Goal: Task Accomplishment & Management: Manage account settings

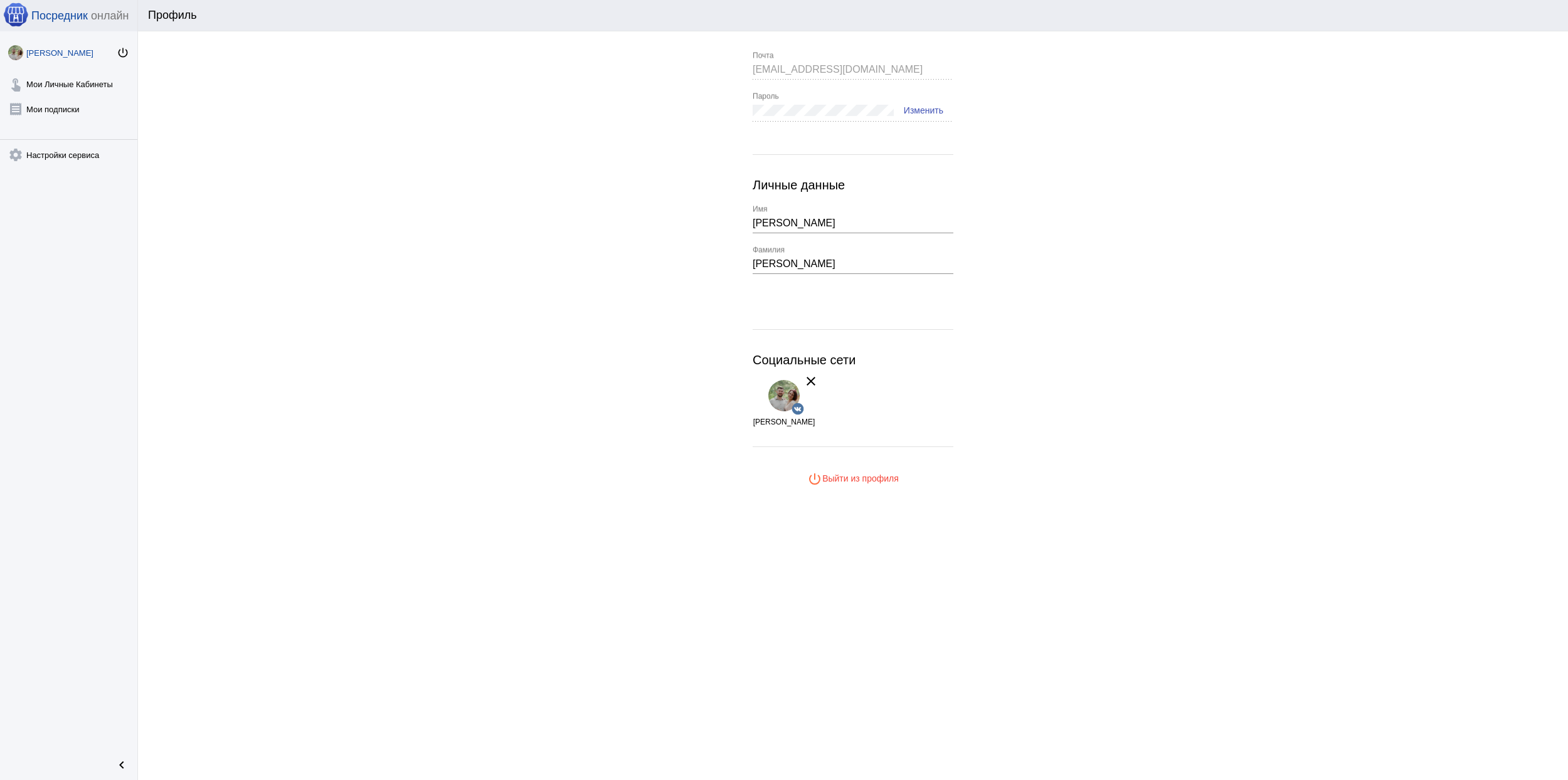
click at [46, 48] on div "[PERSON_NAME]" at bounding box center [71, 53] width 90 height 10
click at [70, 81] on link "touch_app Мои Личные Кабинеты" at bounding box center [68, 81] width 137 height 25
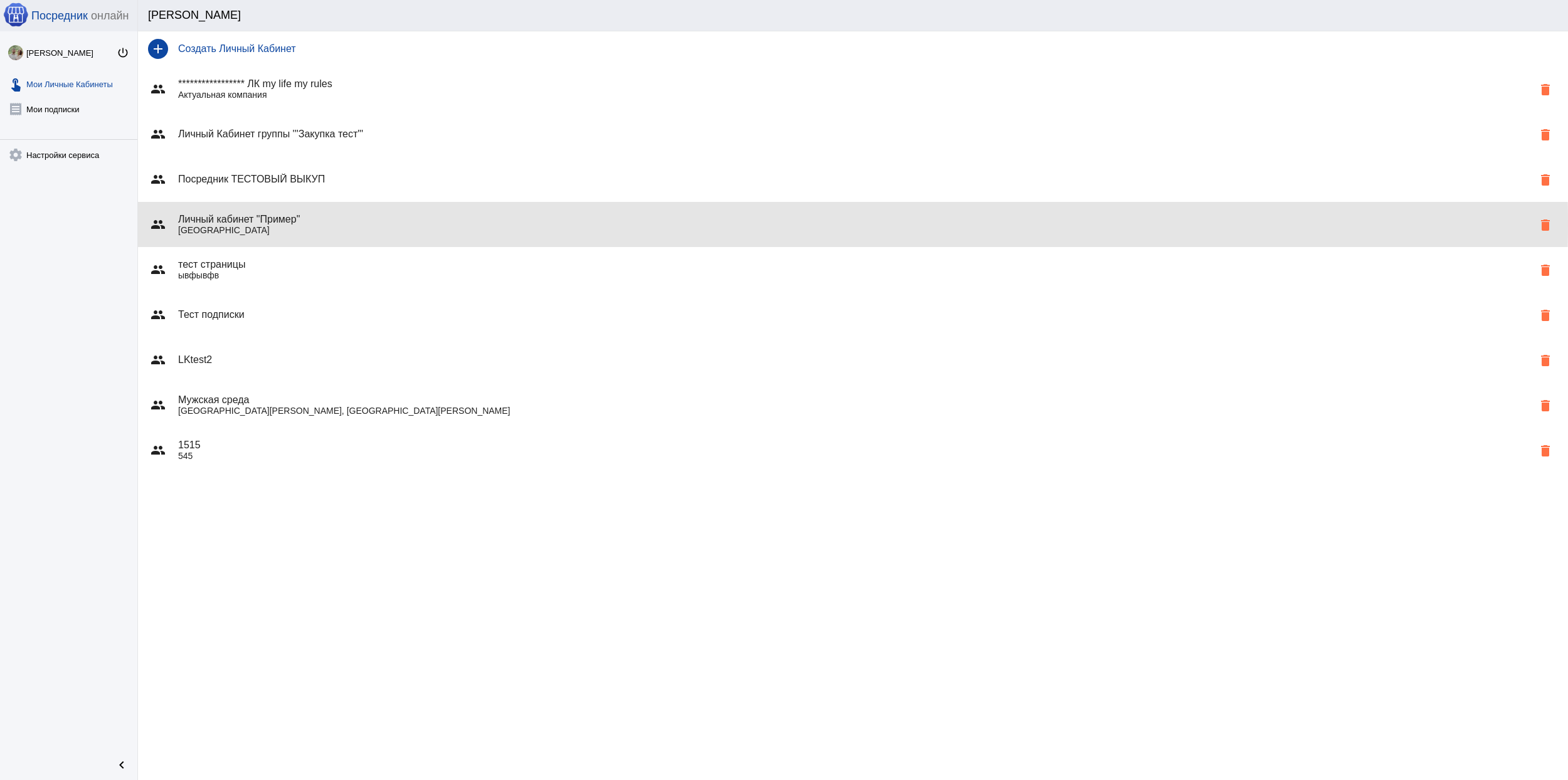
click at [355, 223] on h4 "Личный кабинет "Пример"" at bounding box center [855, 219] width 1355 height 12
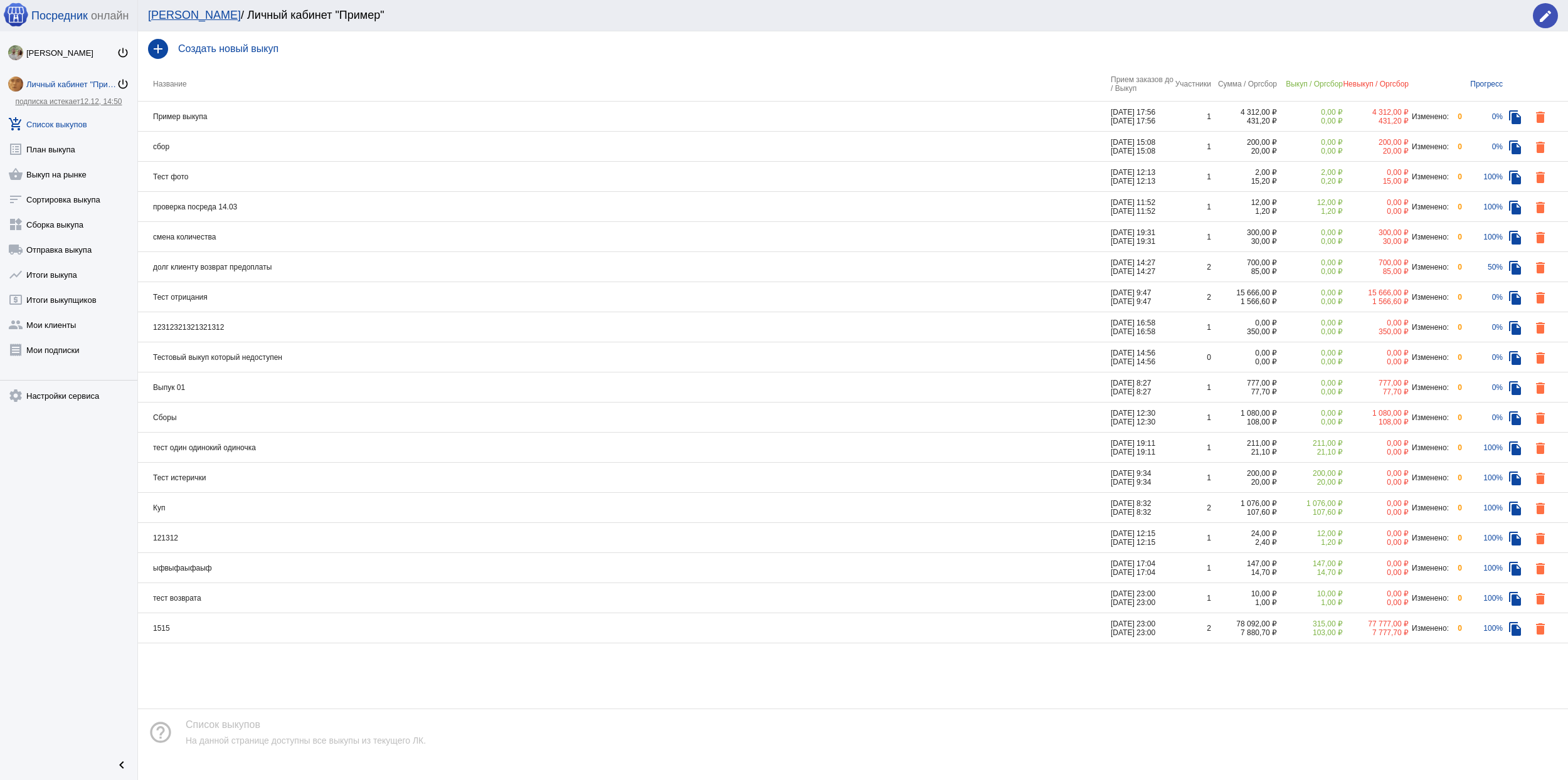
click at [65, 89] on link "Личный кабинет "Пример" power_settings_new" at bounding box center [68, 81] width 137 height 25
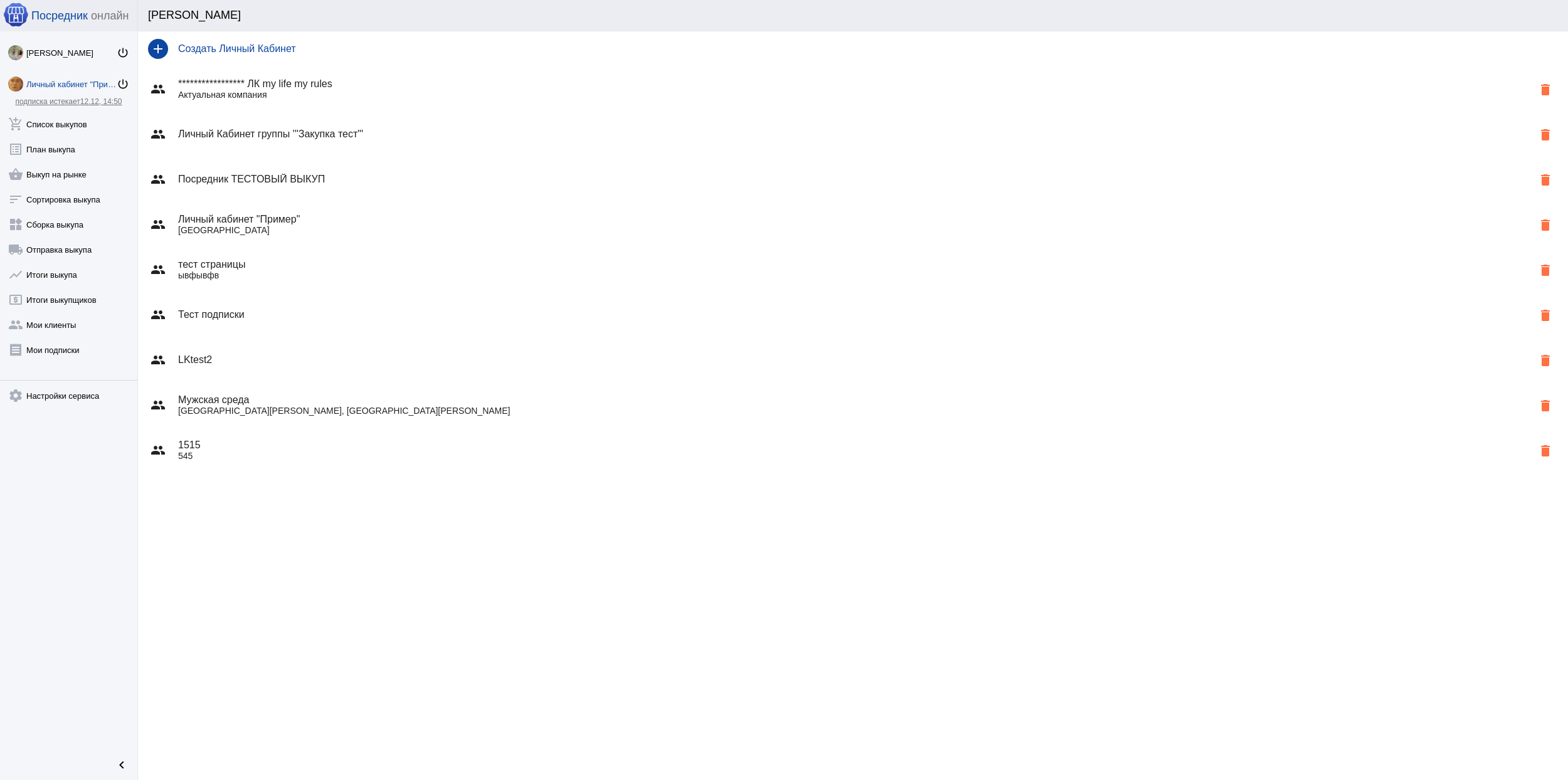
click at [313, 220] on h4 "Личный кабинет "Пример"" at bounding box center [855, 219] width 1355 height 12
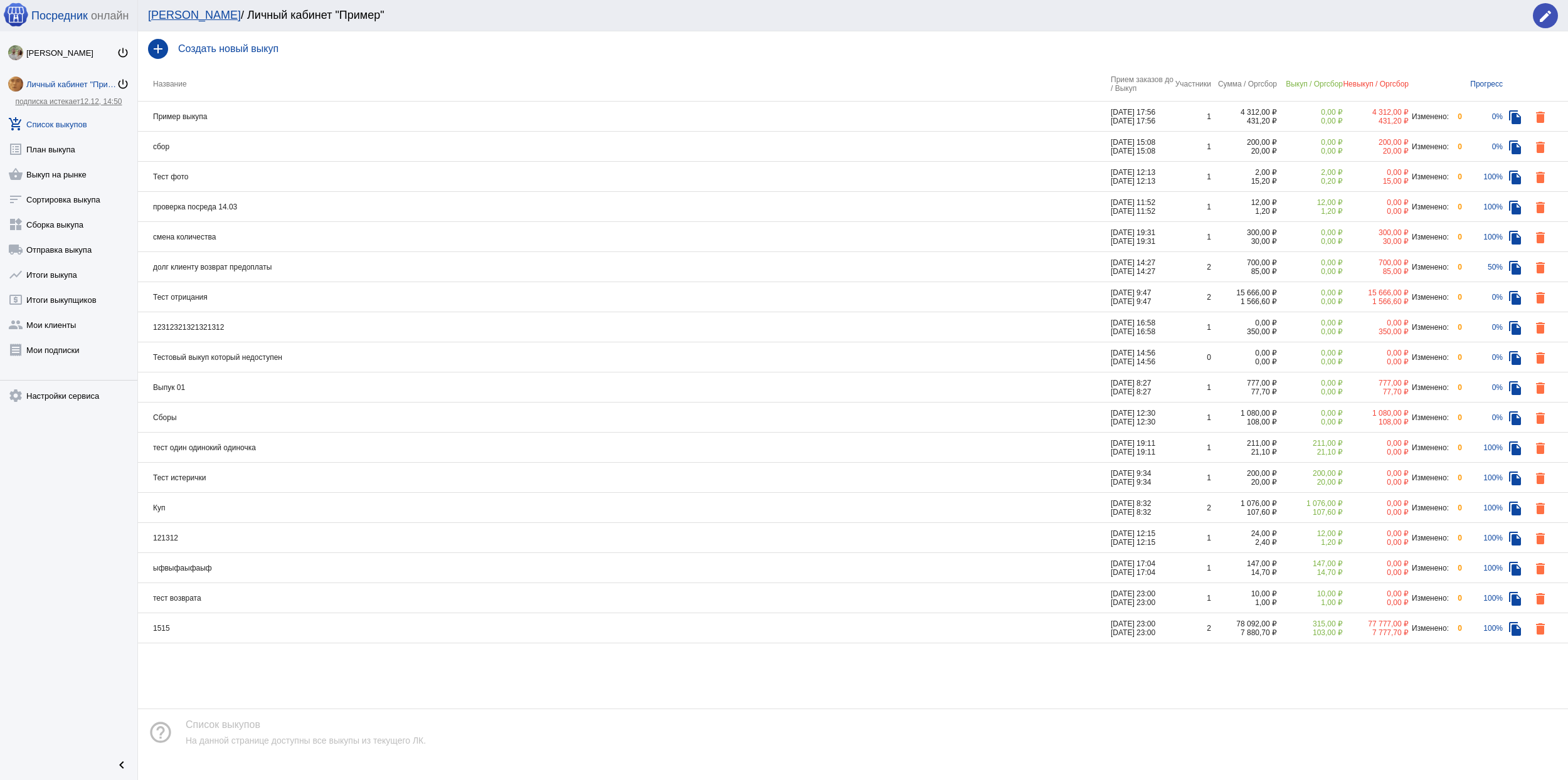
click at [66, 85] on div "Личный кабинет "Пример"" at bounding box center [71, 84] width 90 height 10
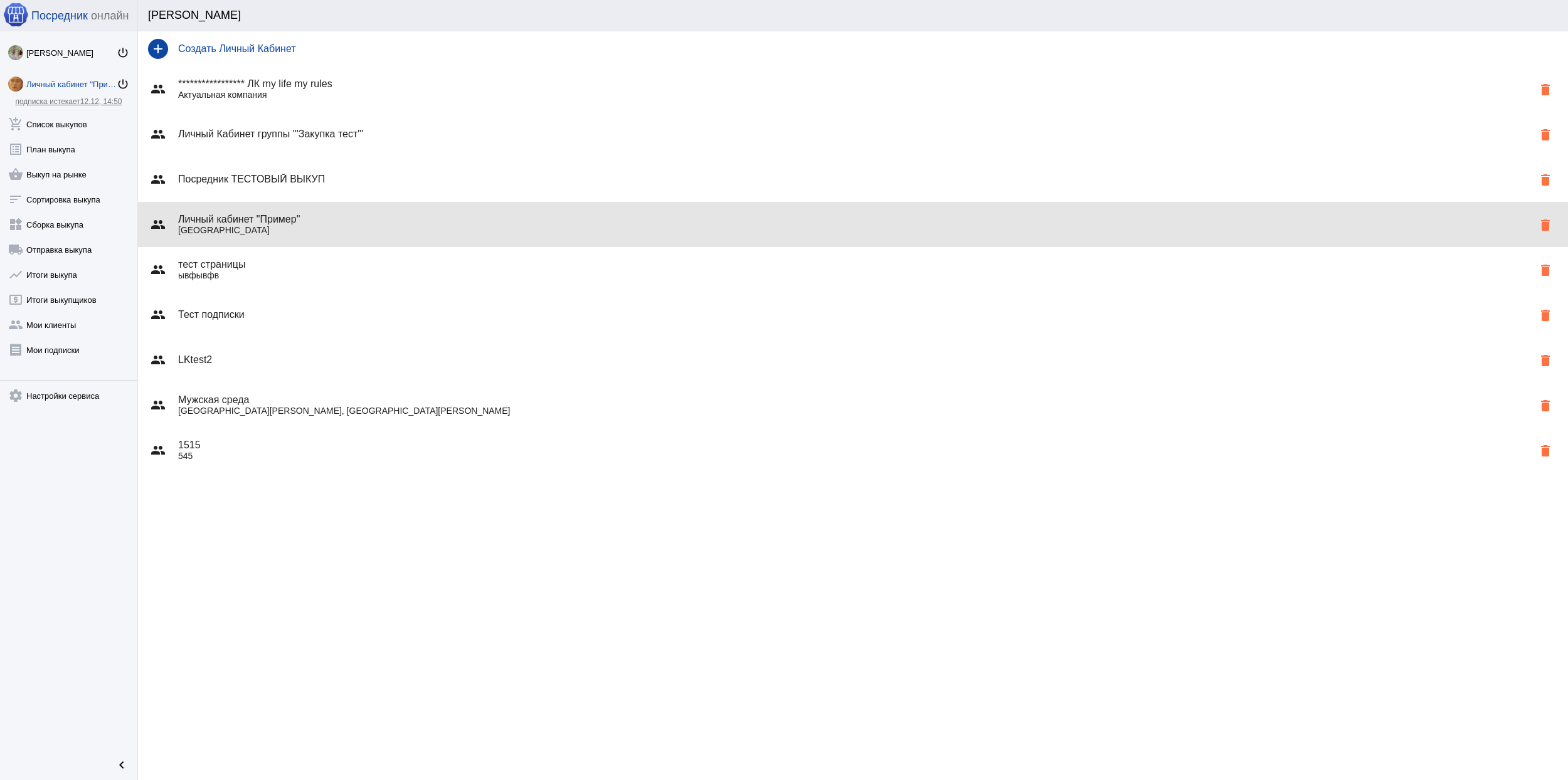
click at [379, 236] on div "group Личный кабинет "Пример" Россия delete" at bounding box center [853, 224] width 1430 height 45
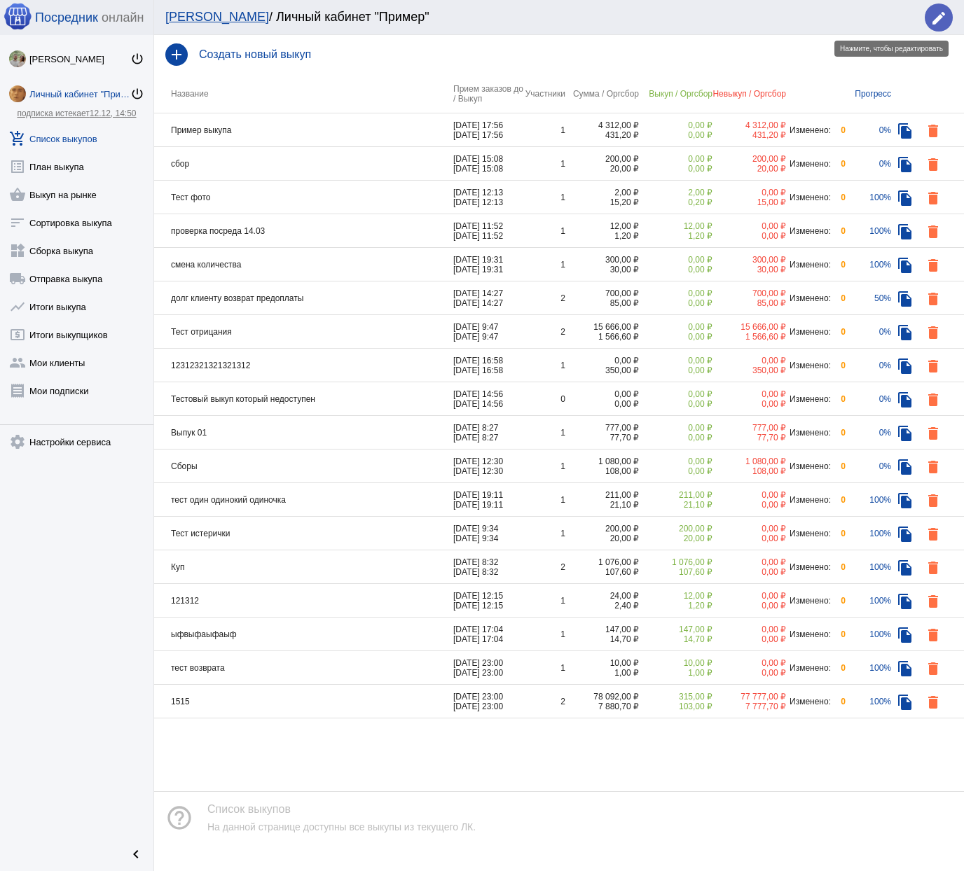
click at [939, 12] on mat-icon "edit" at bounding box center [938, 18] width 17 height 17
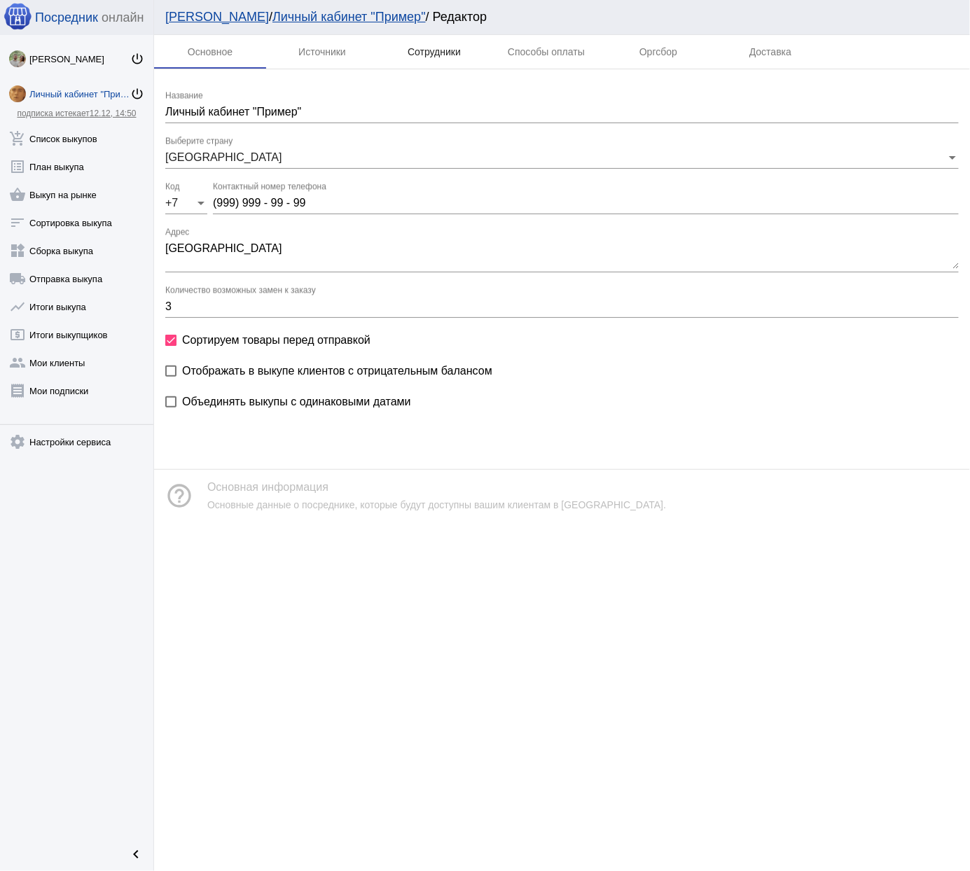
click at [446, 57] on div "Сотрудники" at bounding box center [434, 52] width 112 height 34
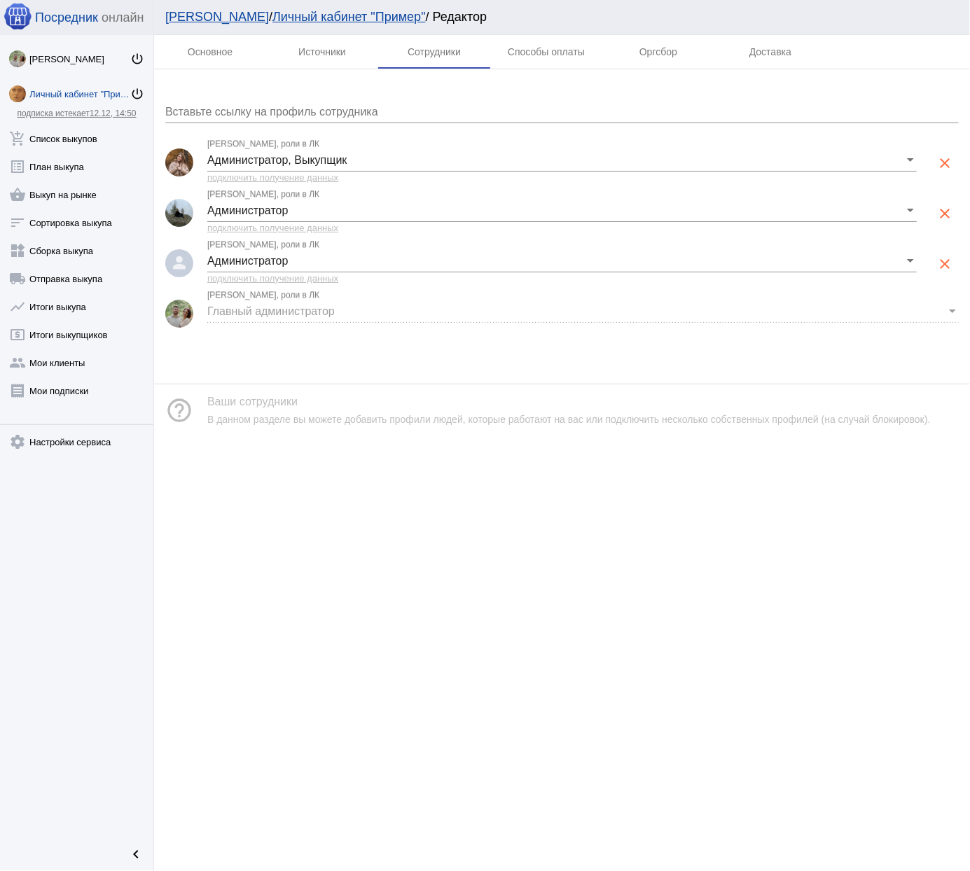
click at [272, 13] on link "Личный кабинет "Пример"" at bounding box center [348, 17] width 153 height 14
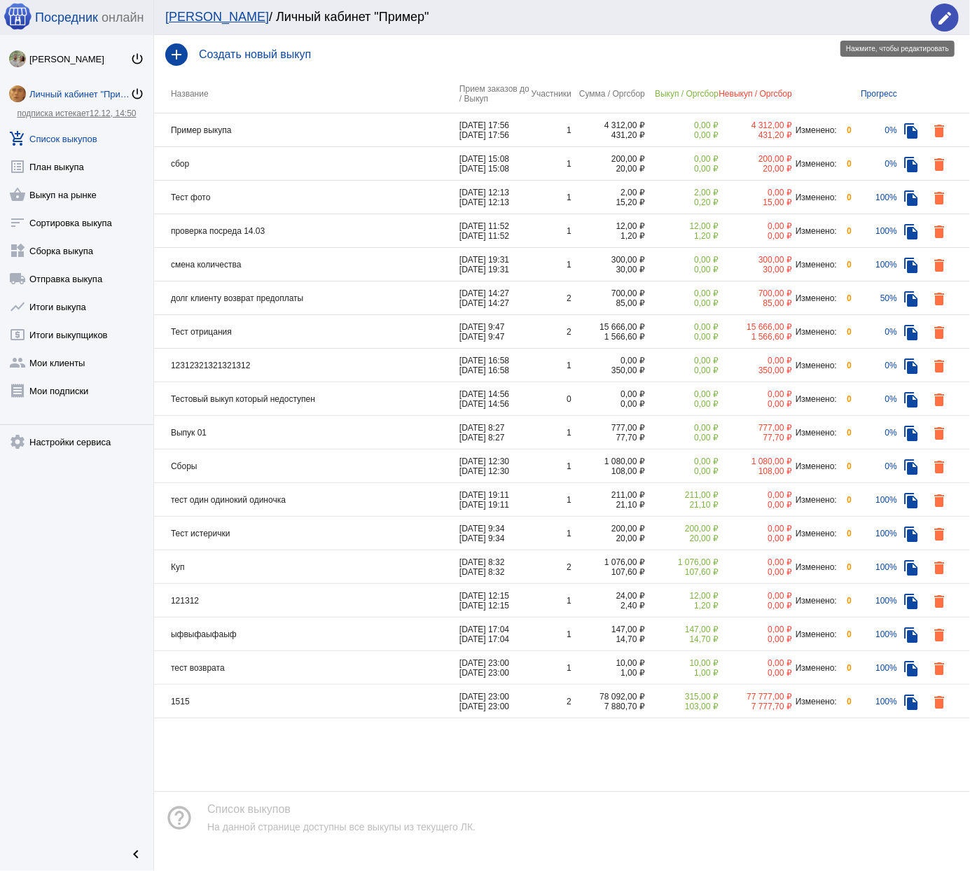
click at [945, 13] on mat-icon "edit" at bounding box center [944, 18] width 17 height 17
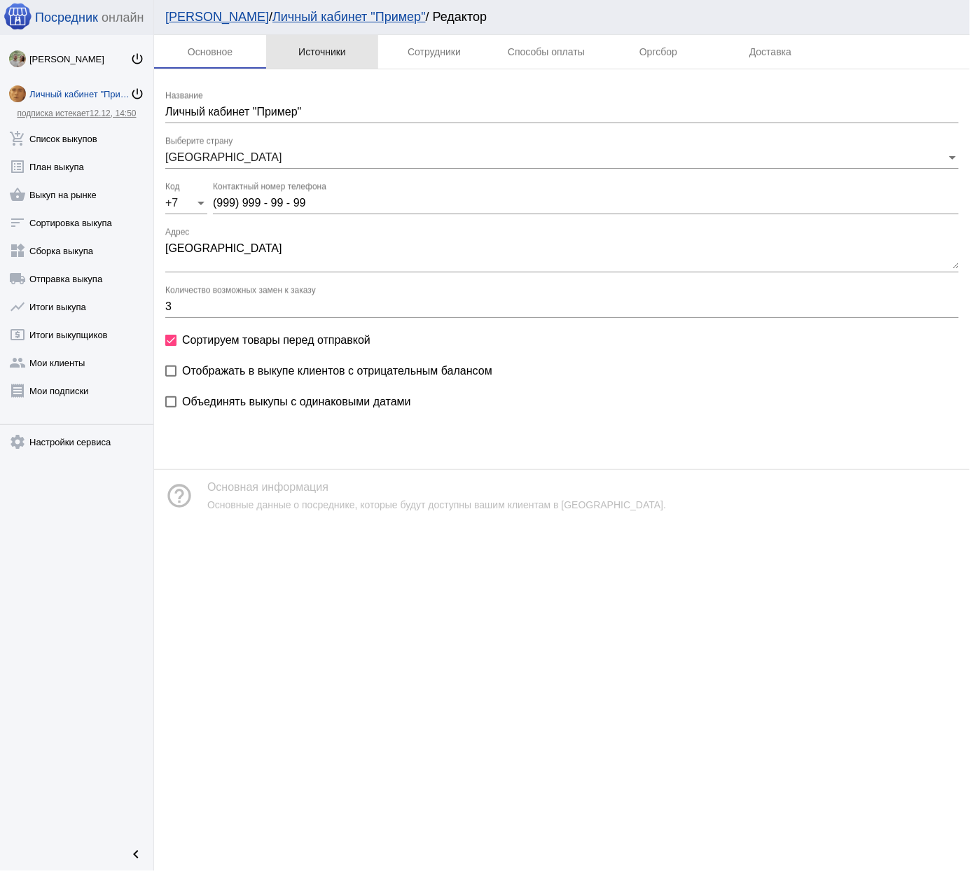
click at [336, 50] on div "Источники" at bounding box center [322, 51] width 48 height 11
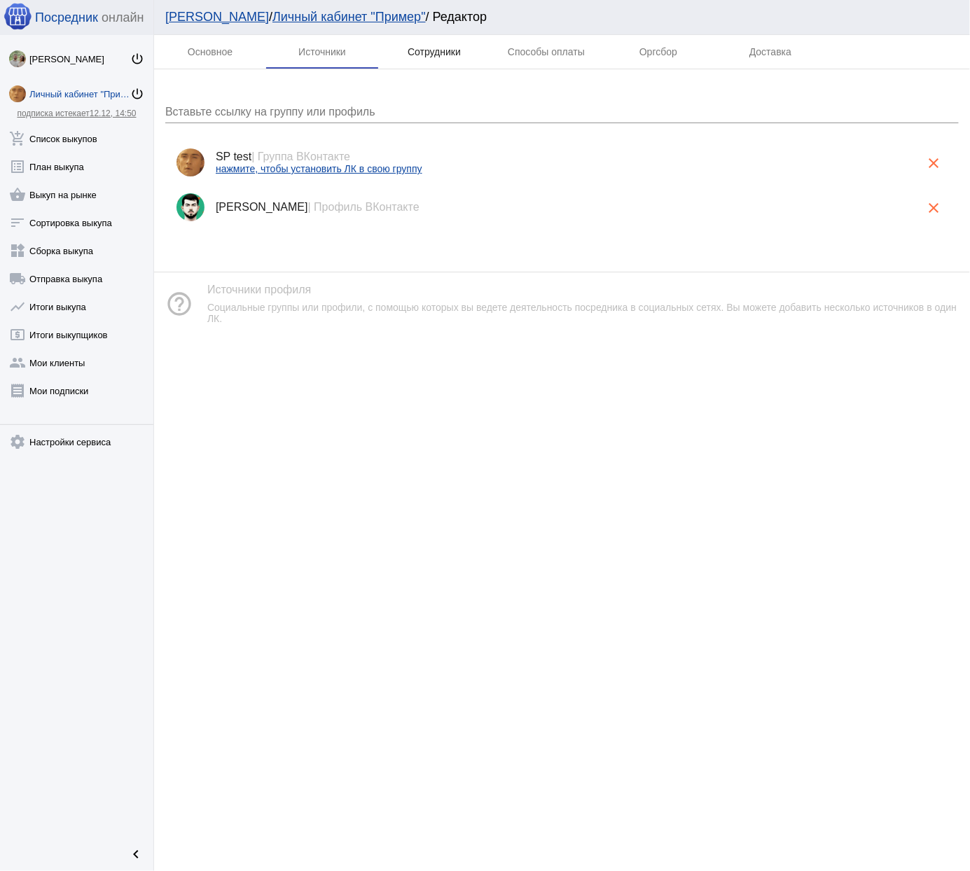
click at [452, 51] on div "Сотрудники" at bounding box center [434, 51] width 53 height 11
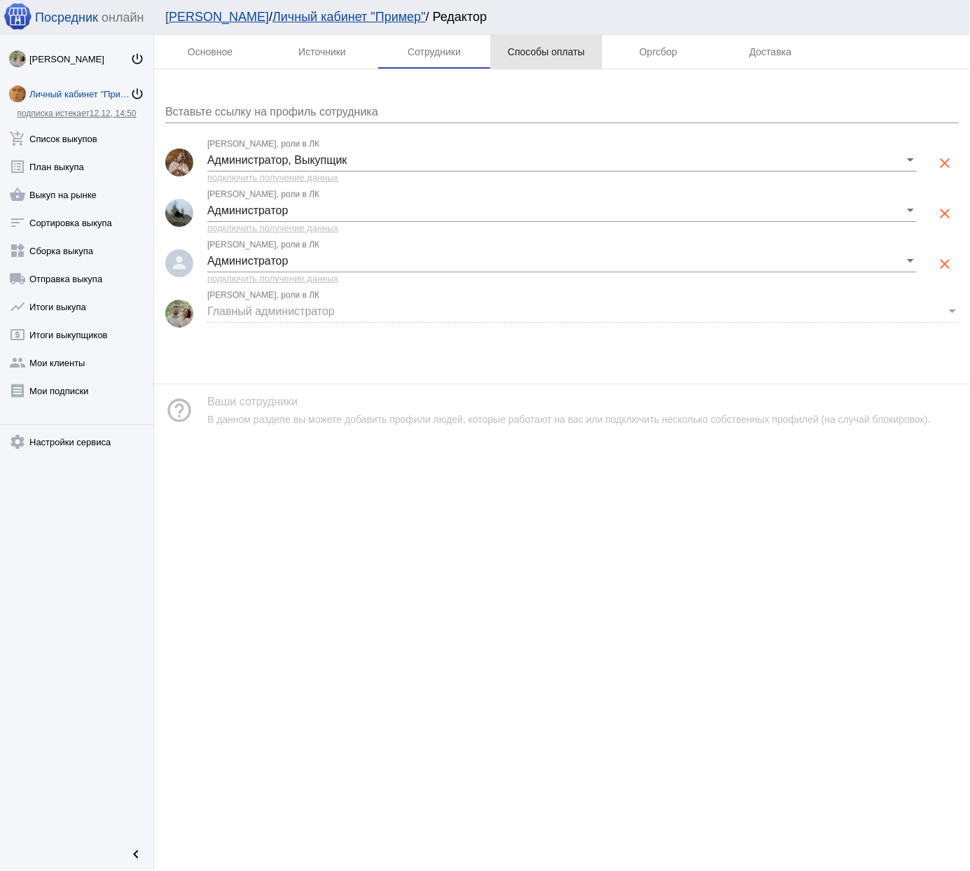
click at [583, 52] on div "Способы оплаты" at bounding box center [546, 51] width 77 height 11
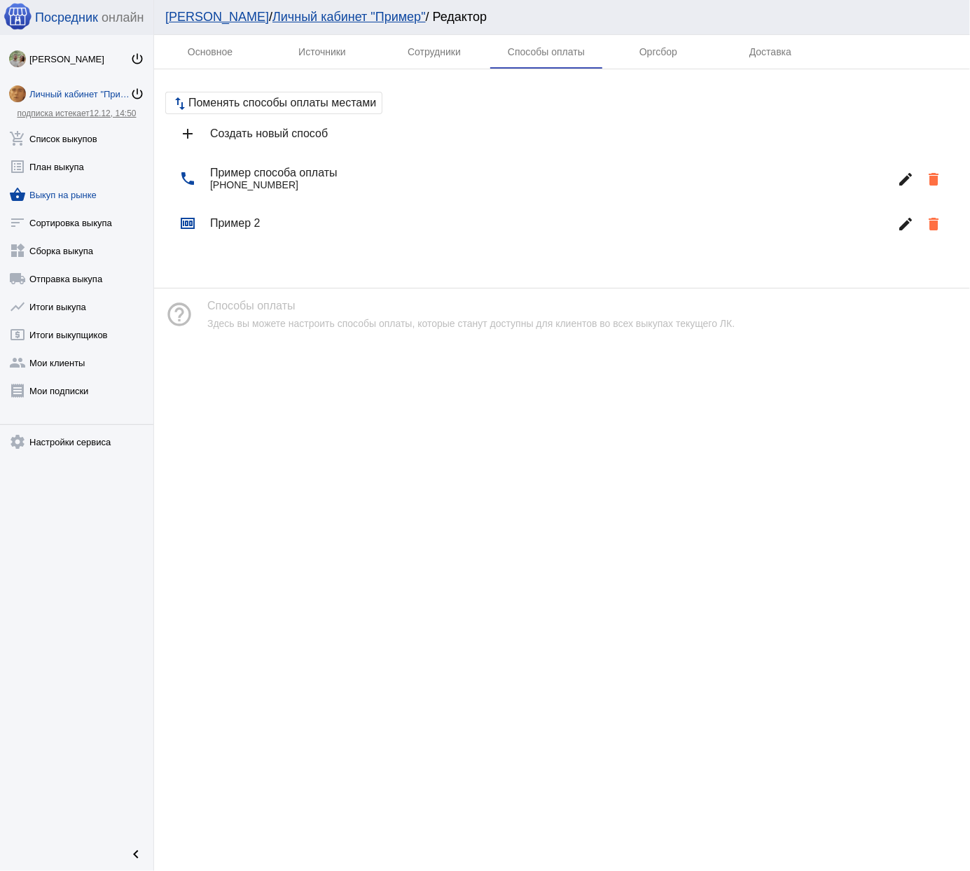
click at [76, 190] on link "shopping_basket Выкуп на рынке" at bounding box center [76, 192] width 153 height 28
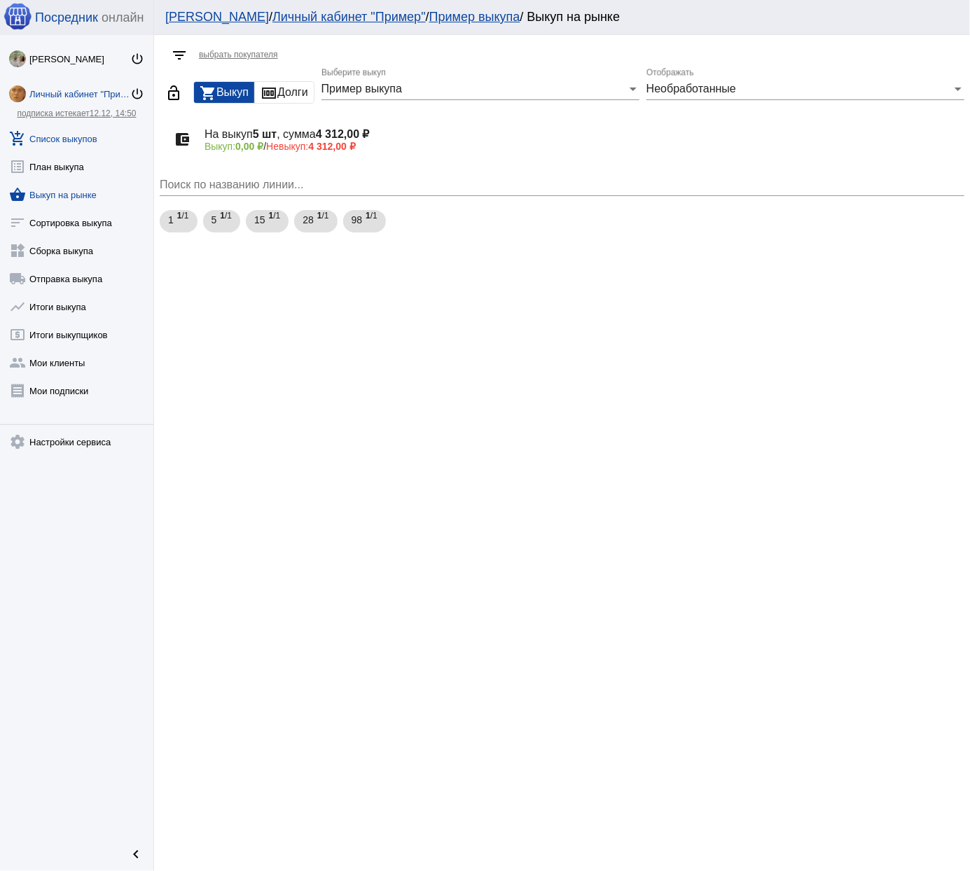
click at [70, 141] on link "add_shopping_cart Список выкупов" at bounding box center [76, 136] width 153 height 28
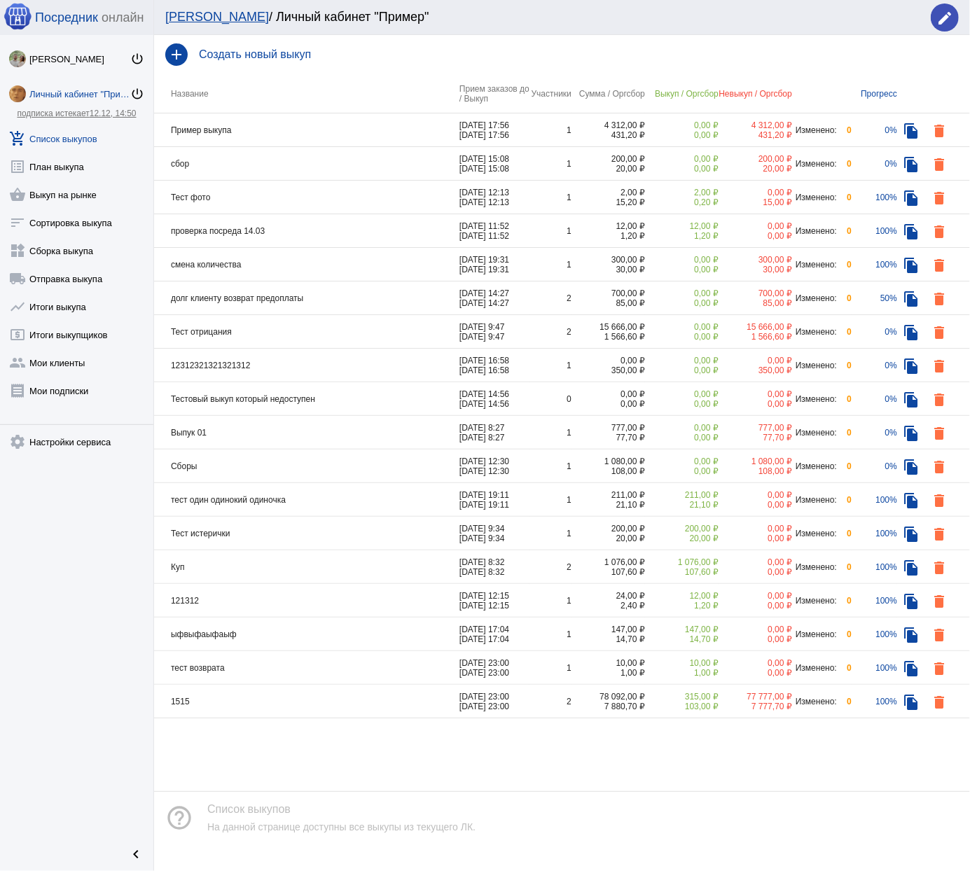
click at [272, 52] on h4 "Создать новый выкуп" at bounding box center [579, 54] width 760 height 13
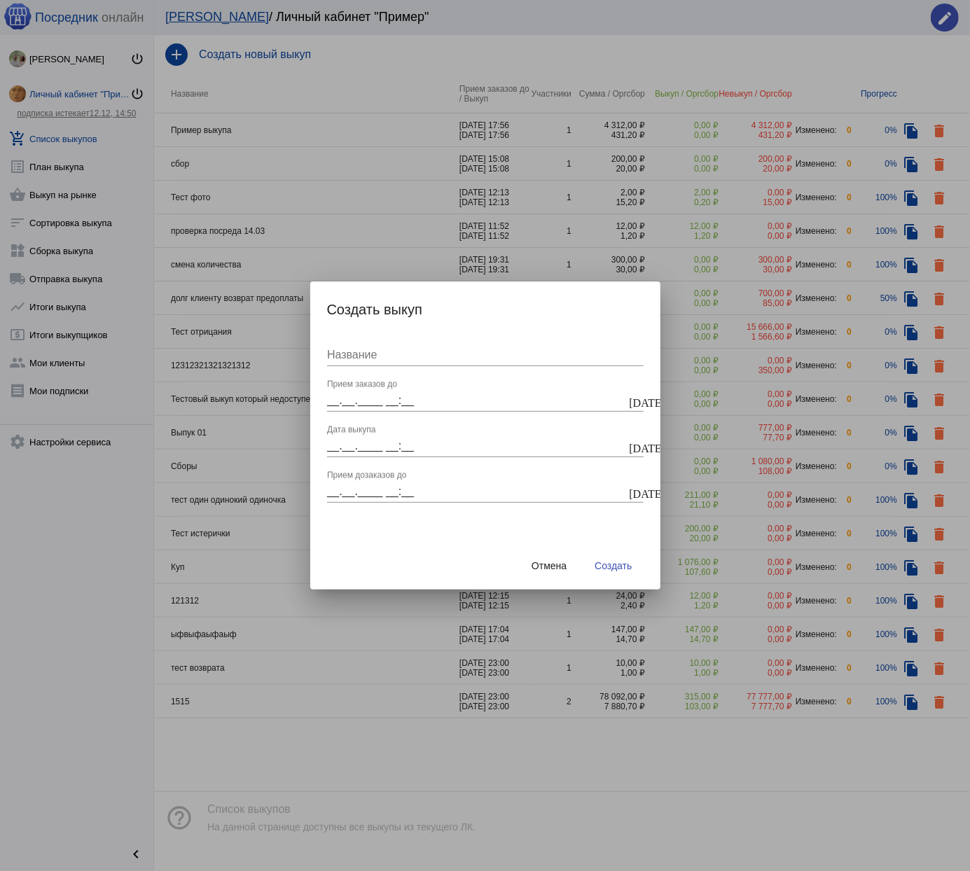
click at [256, 401] on div at bounding box center [485, 435] width 970 height 871
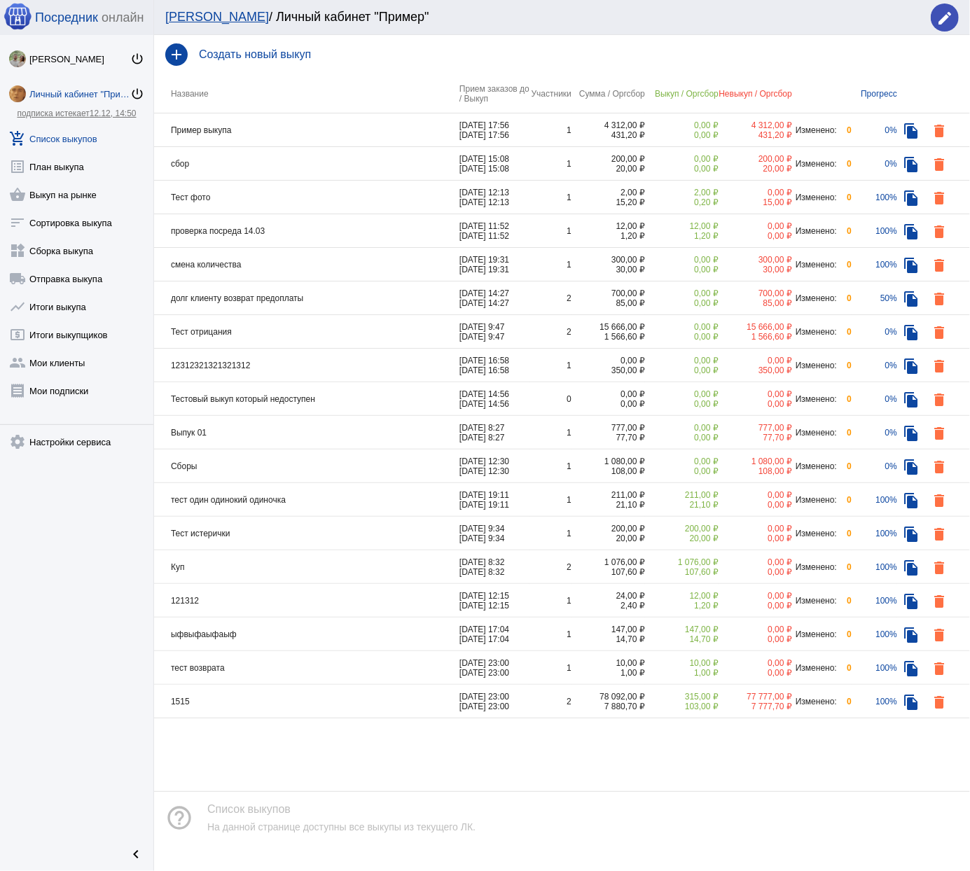
click at [382, 118] on td "Пример выкупа" at bounding box center [306, 130] width 305 height 34
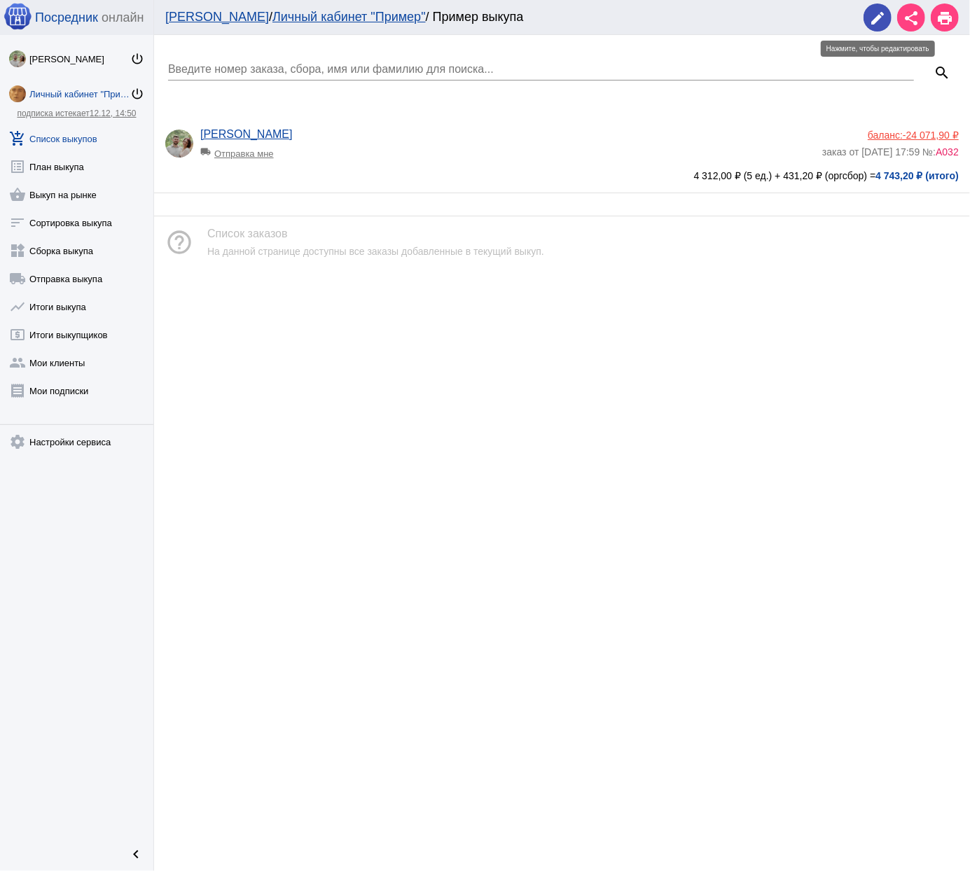
click at [887, 14] on button "edit" at bounding box center [877, 18] width 28 height 28
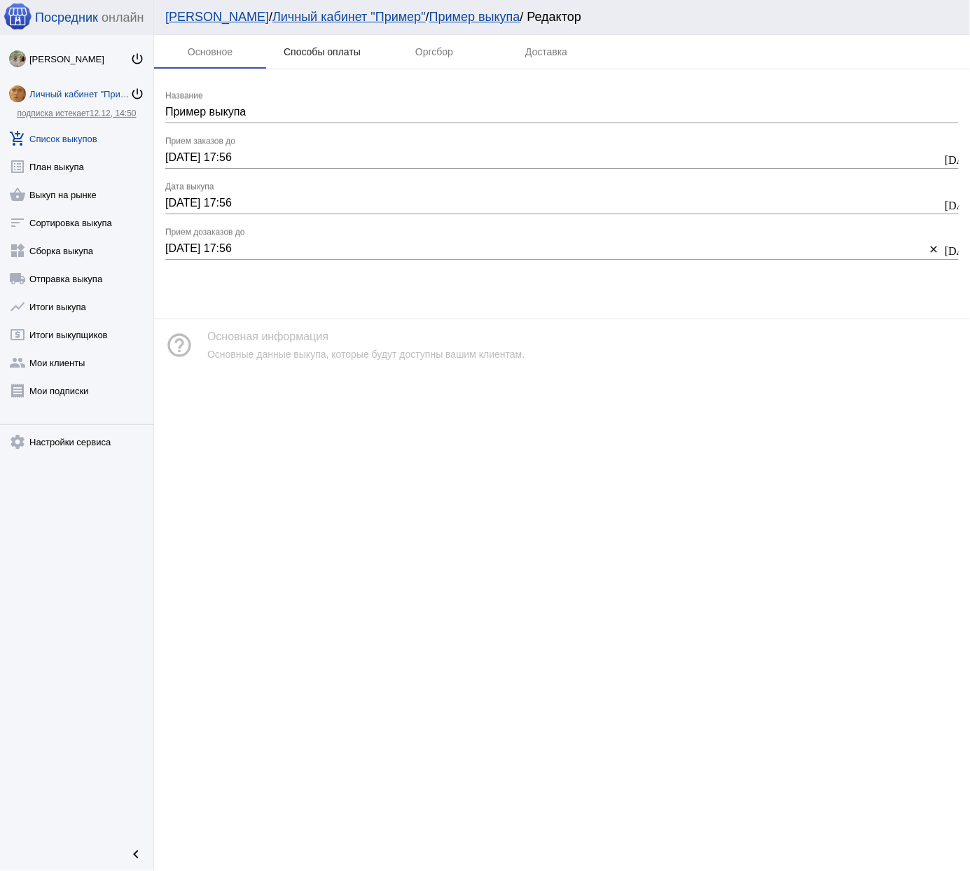
click at [320, 57] on div "Способы оплаты" at bounding box center [322, 52] width 112 height 34
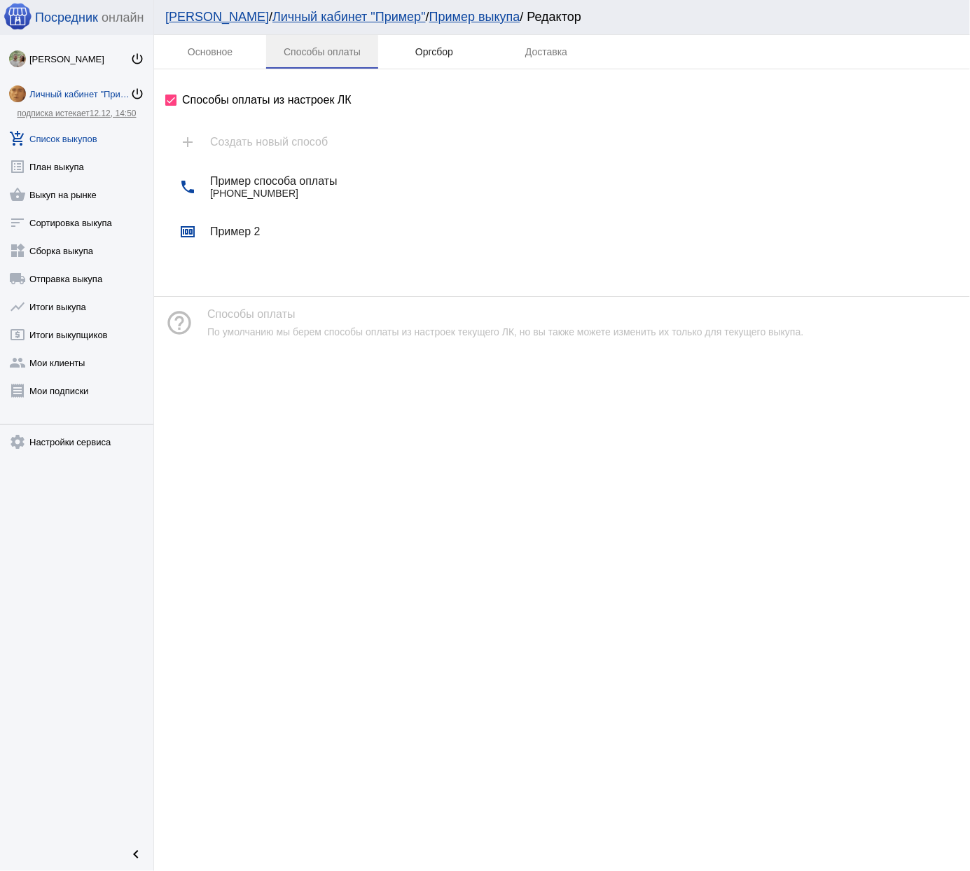
click at [468, 54] on div "Оргсбор" at bounding box center [434, 52] width 112 height 34
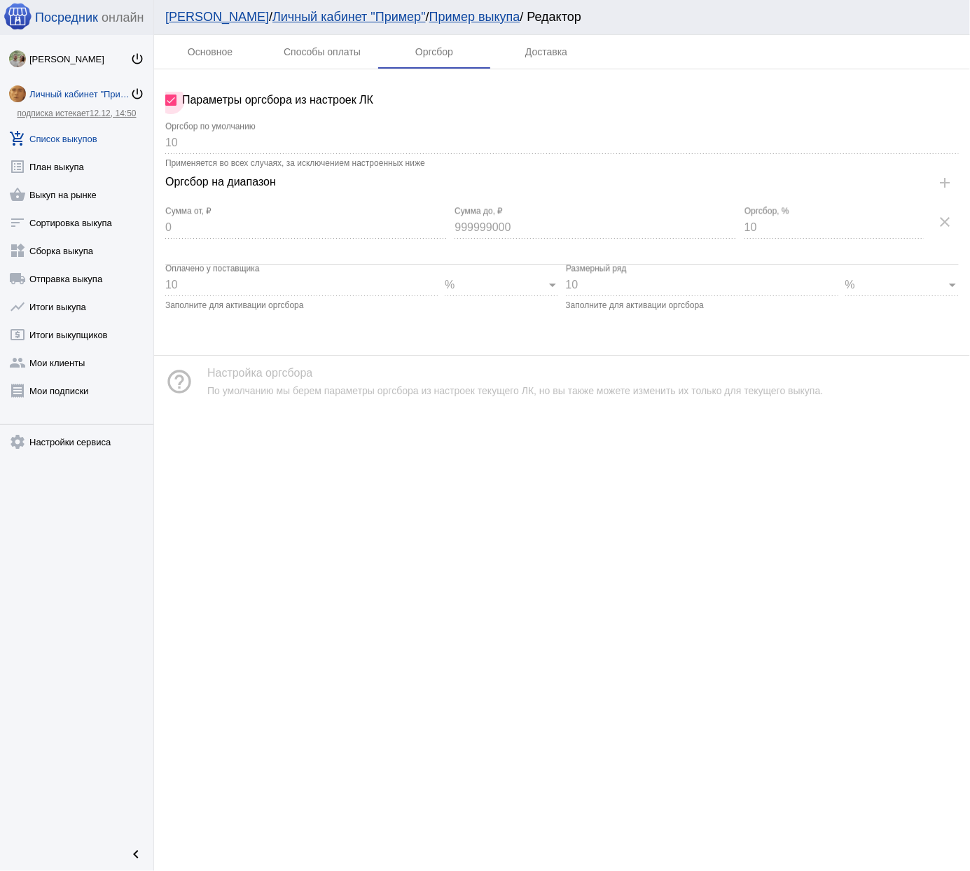
click at [234, 95] on span "Параметры оргсбора из настроек ЛК" at bounding box center [277, 100] width 191 height 17
click at [171, 106] on input "Параметры оргсбора из настроек ЛК" at bounding box center [170, 106] width 1 height 1
click at [242, 96] on span "Параметры оргсбора из настроек ЛК" at bounding box center [277, 100] width 191 height 17
click at [171, 106] on input "Параметры оргсбора из настроек ЛК" at bounding box center [170, 106] width 1 height 1
click at [270, 92] on span "Параметры оргсбора из настроек ЛК" at bounding box center [277, 100] width 191 height 17
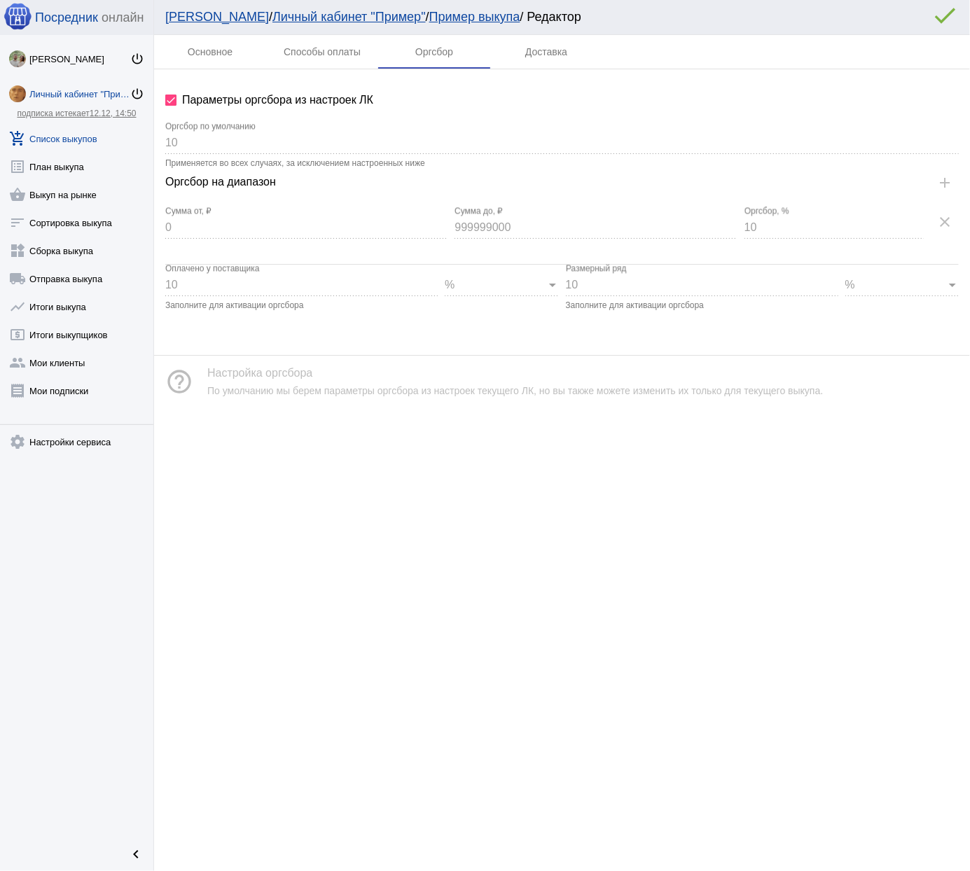
click at [171, 106] on input "Параметры оргсбора из настроек ЛК" at bounding box center [170, 106] width 1 height 1
checkbox input "false"
click at [238, 141] on input "10" at bounding box center [561, 143] width 793 height 13
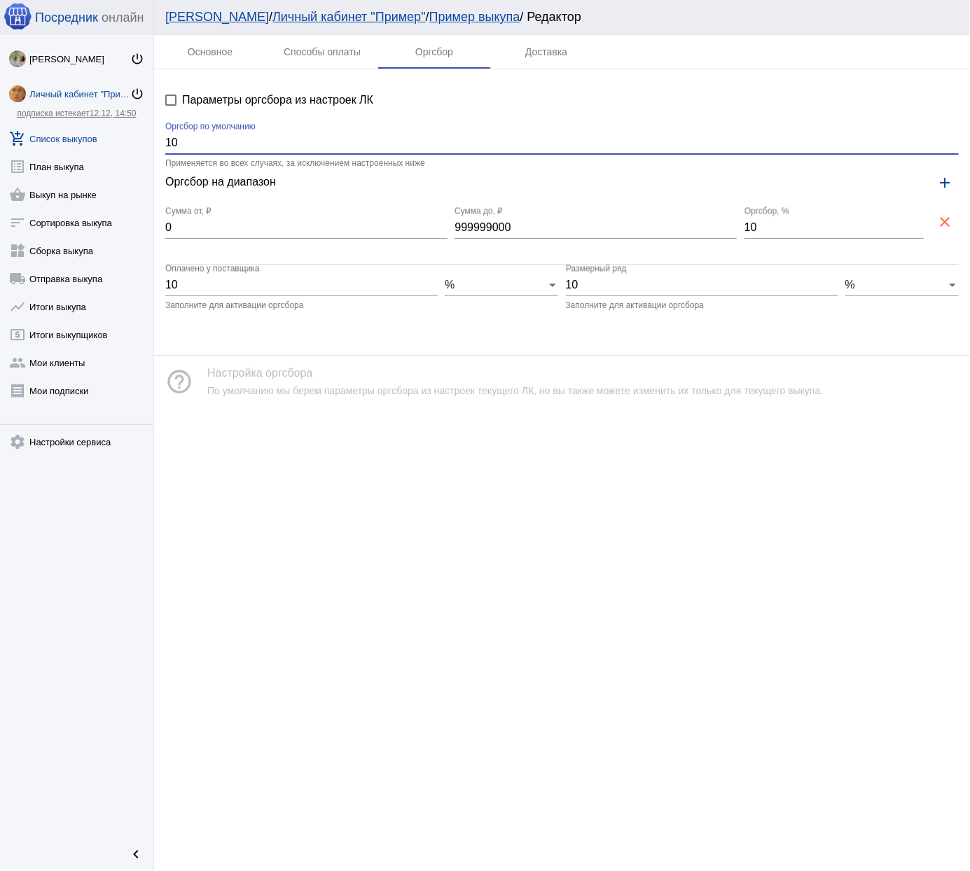
click at [238, 141] on input "10" at bounding box center [561, 143] width 793 height 13
click at [382, 490] on div "Основное Способы оплаты Оргсбор Доставка Параметры оргсбора из настроек ЛК 10 О…" at bounding box center [562, 453] width 816 height 836
click at [216, 138] on input "10" at bounding box center [561, 143] width 793 height 13
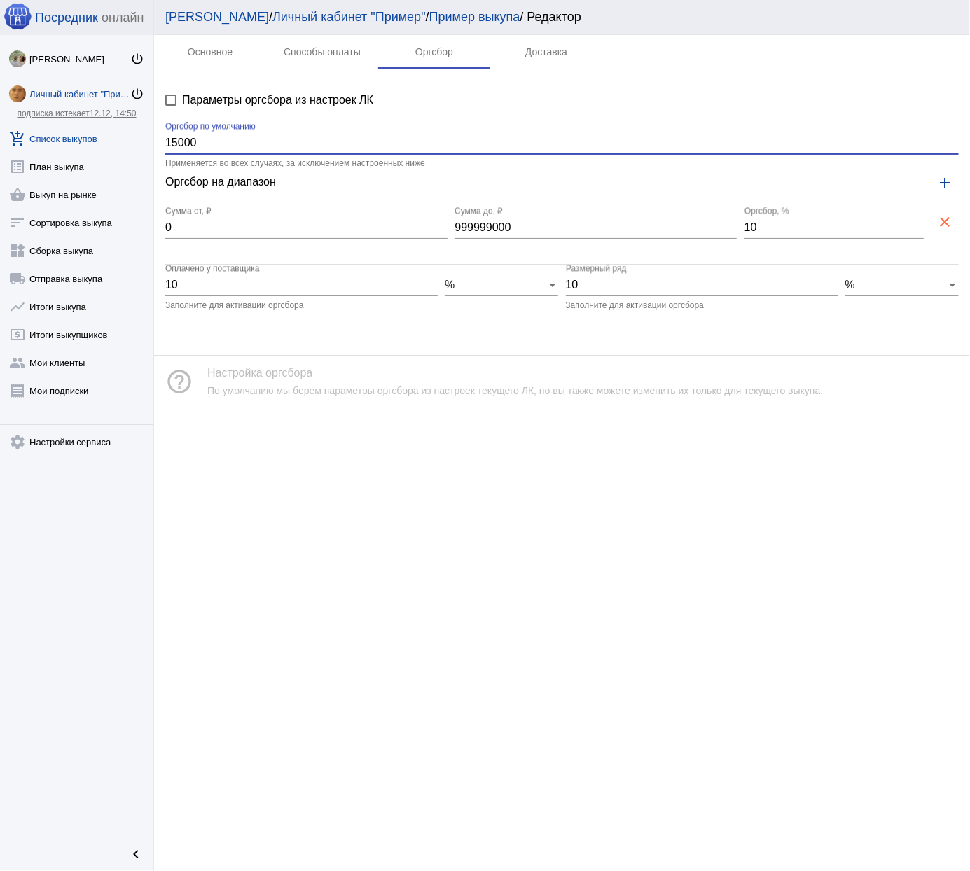
type input "15000"
click at [320, 514] on div "Основное Способы оплаты Оргсбор Доставка Параметры оргсбора из настроек ЛК 1500…" at bounding box center [562, 453] width 816 height 836
click at [263, 138] on input "15000" at bounding box center [561, 143] width 793 height 13
click at [264, 138] on input "15000" at bounding box center [561, 143] width 793 height 13
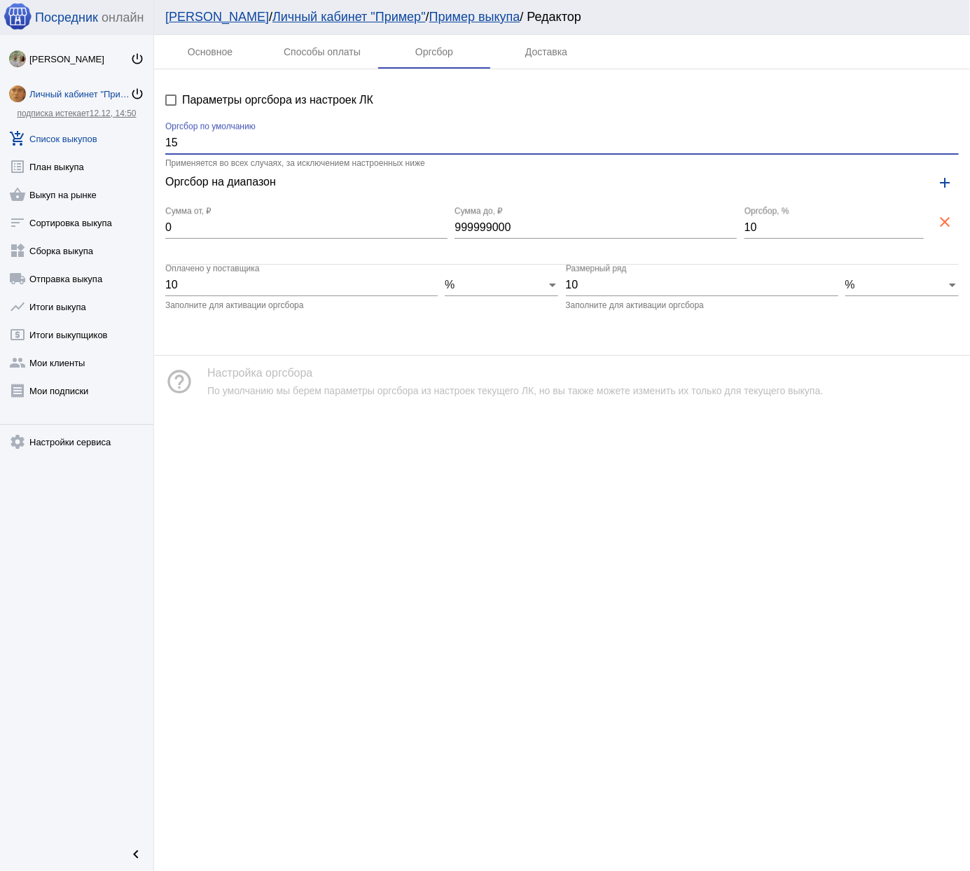
type input "15"
click at [366, 431] on div "keyboard_arrow_up" at bounding box center [562, 436] width 816 height 56
click at [192, 14] on link "[PERSON_NAME]" at bounding box center [217, 17] width 104 height 14
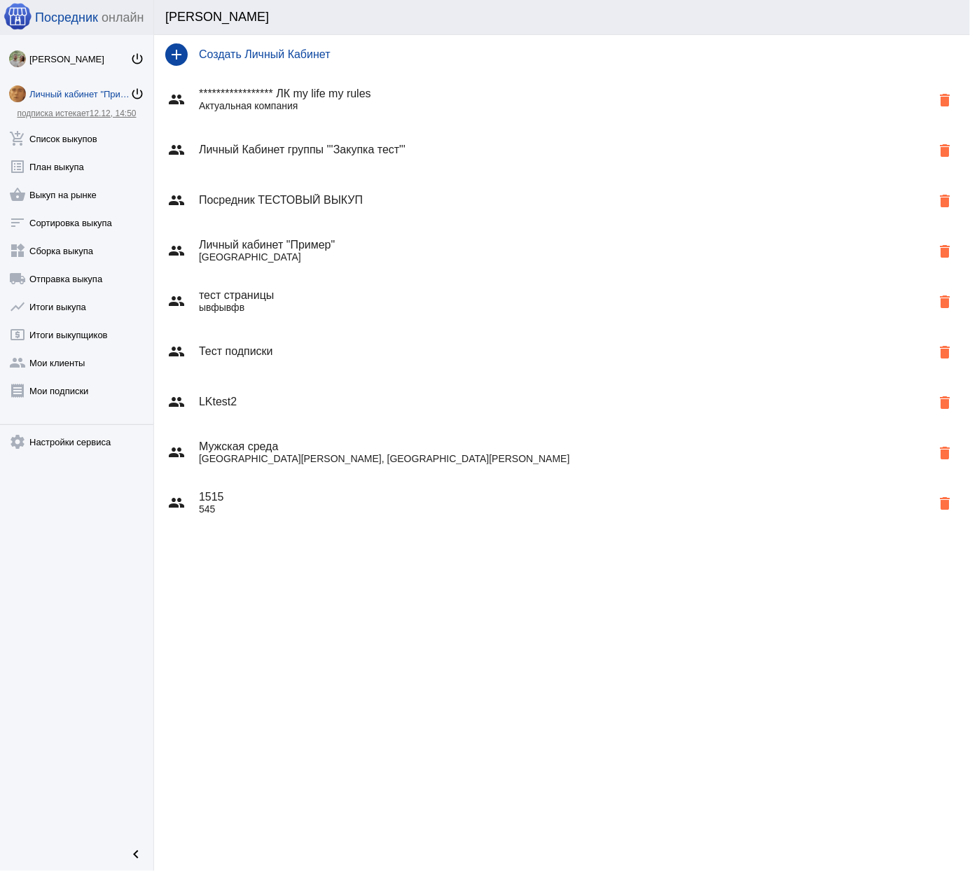
click at [408, 258] on p "[GEOGRAPHIC_DATA]" at bounding box center [565, 256] width 732 height 11
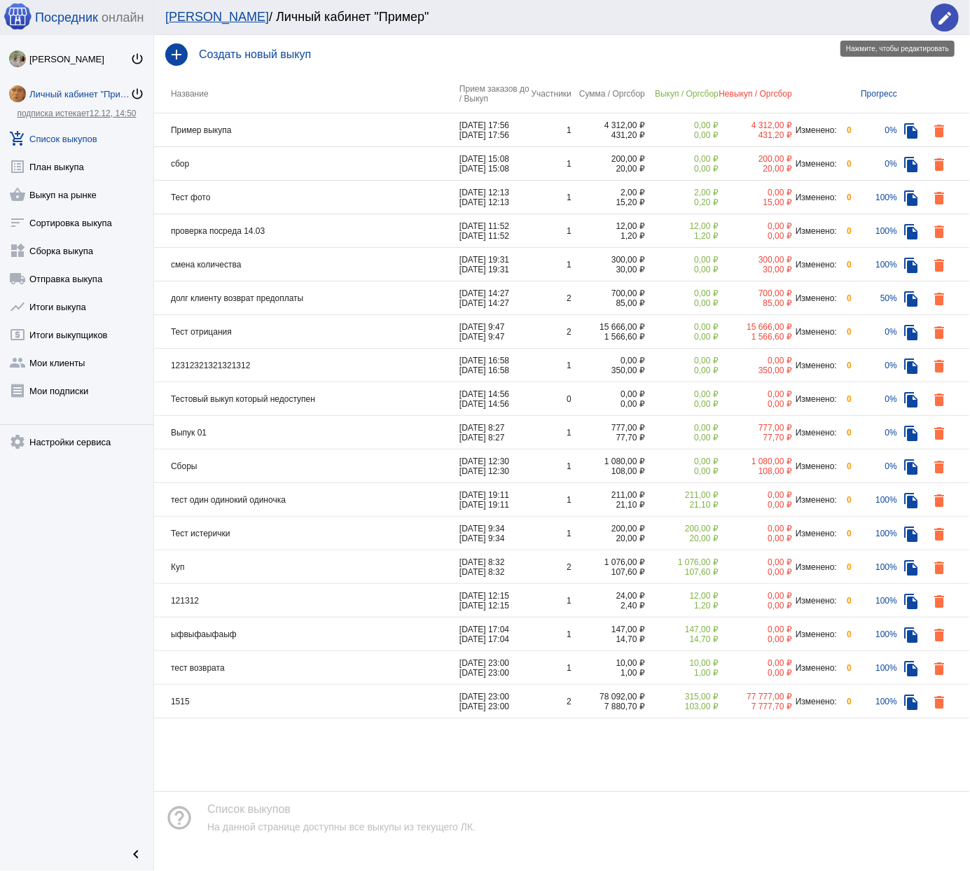
click at [956, 14] on button "edit" at bounding box center [945, 18] width 28 height 28
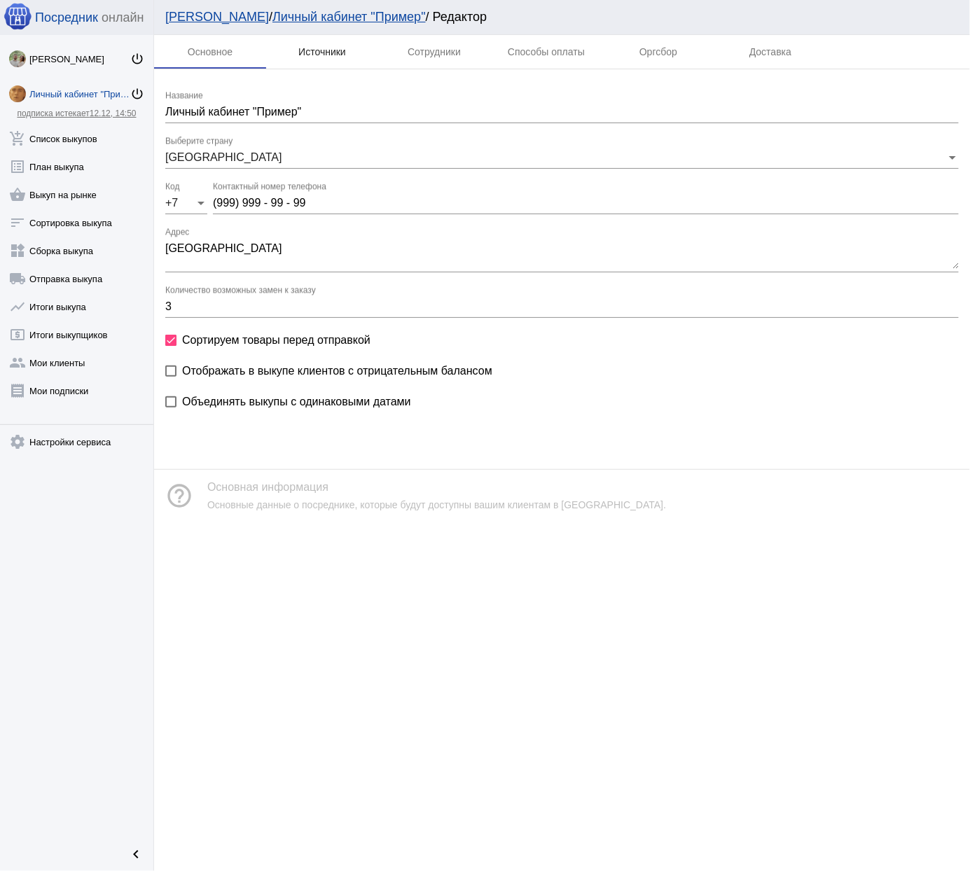
click at [329, 57] on div "Источники" at bounding box center [322, 51] width 48 height 11
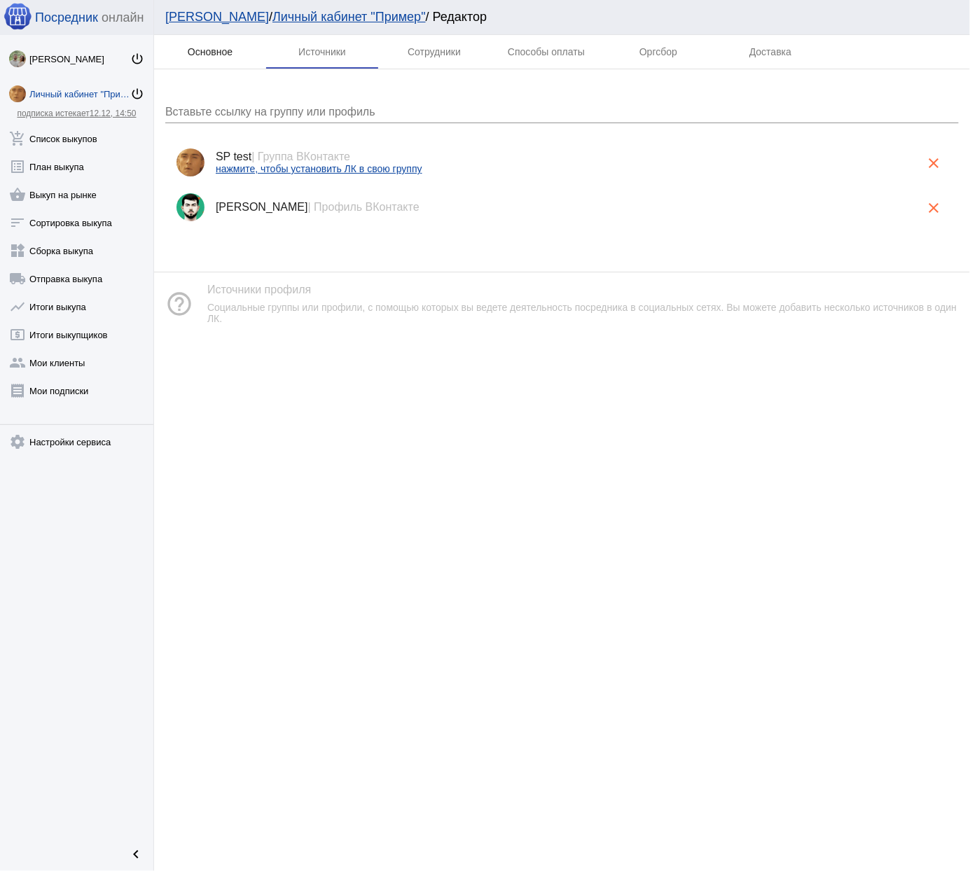
click at [228, 57] on div "Основное" at bounding box center [210, 52] width 112 height 34
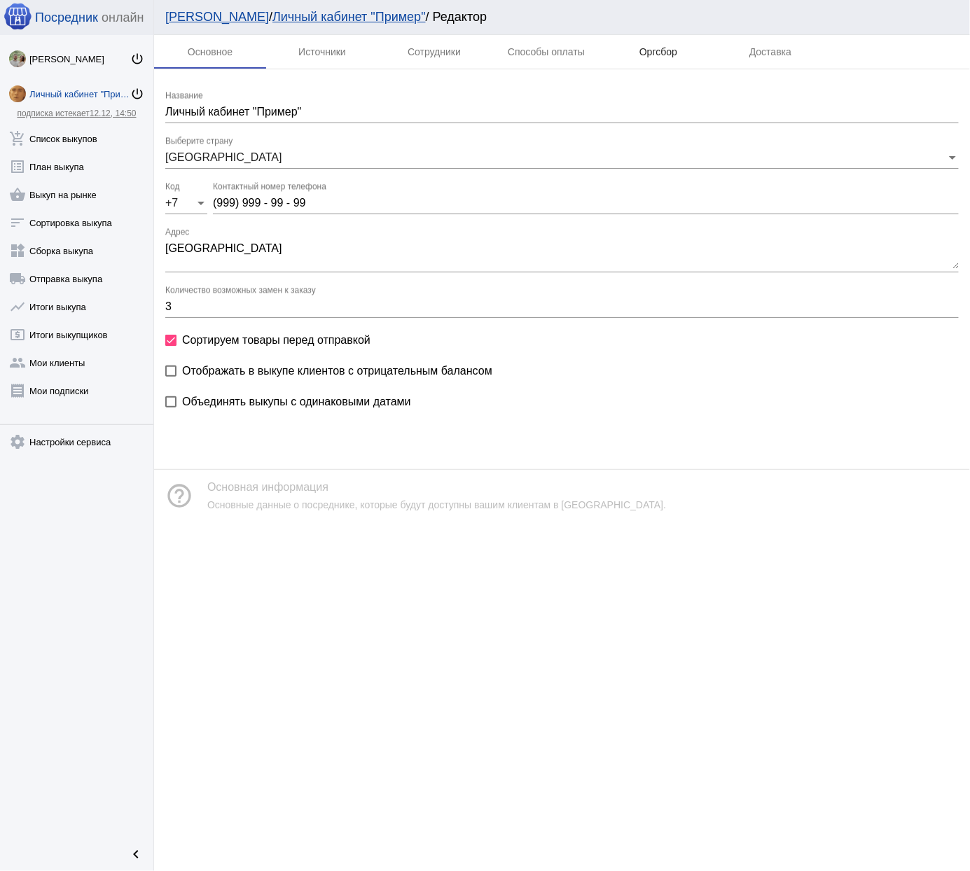
click at [648, 53] on div "Оргсбор" at bounding box center [658, 51] width 38 height 11
